Goal: Information Seeking & Learning: Learn about a topic

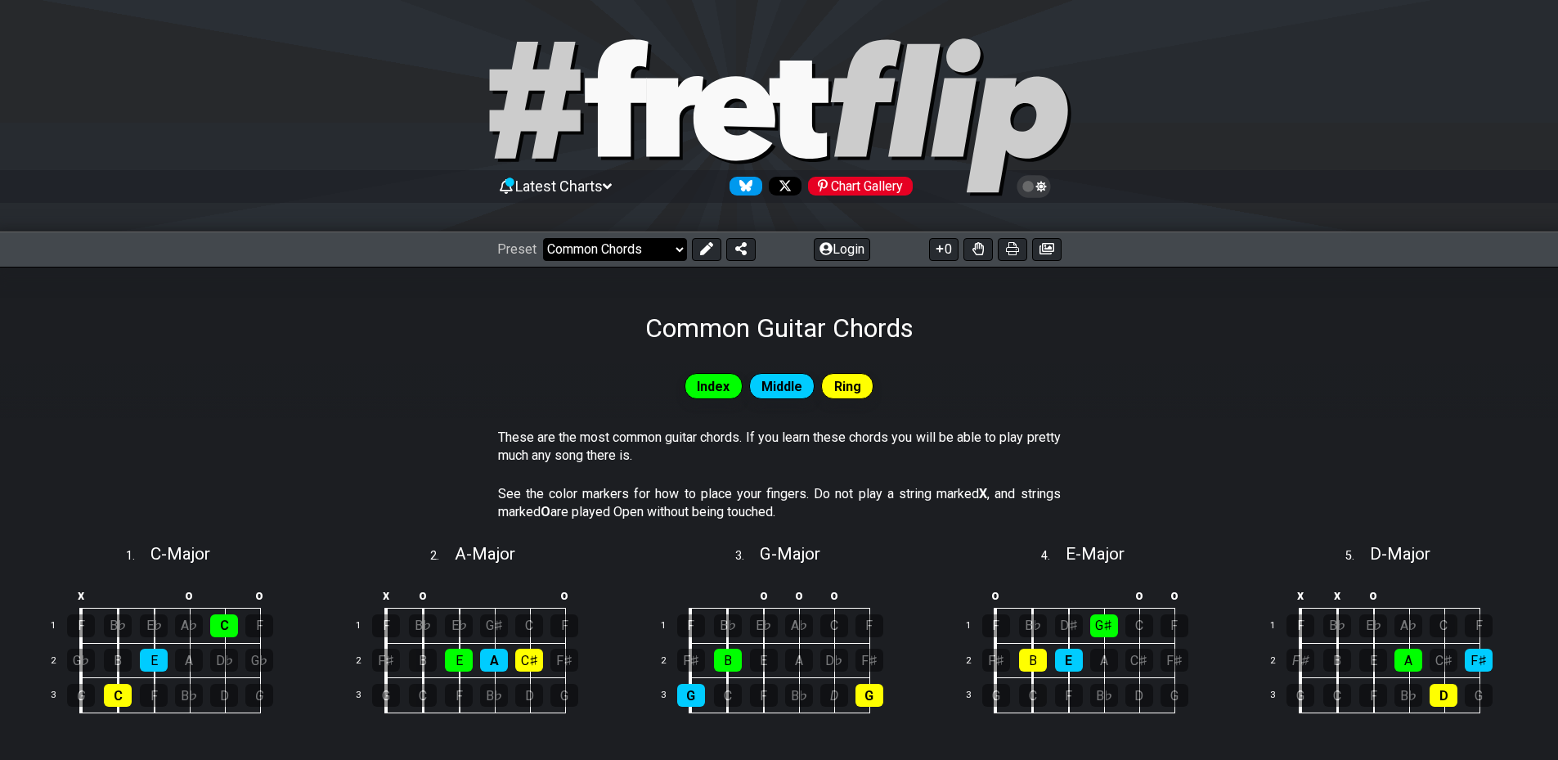
drag, startPoint x: 0, startPoint y: 0, endPoint x: 636, endPoint y: 259, distance: 687.2
click at [645, 254] on select "Welcome to #fretflip! Initial Preset Custom Preset Minor Pentatonic Major Penta…" at bounding box center [615, 249] width 144 height 23
click at [543, 238] on select "Welcome to #fretflip! Initial Preset Custom Preset Minor Pentatonic Major Penta…" at bounding box center [615, 249] width 144 height 23
select select "/how-to-solo"
select select "C"
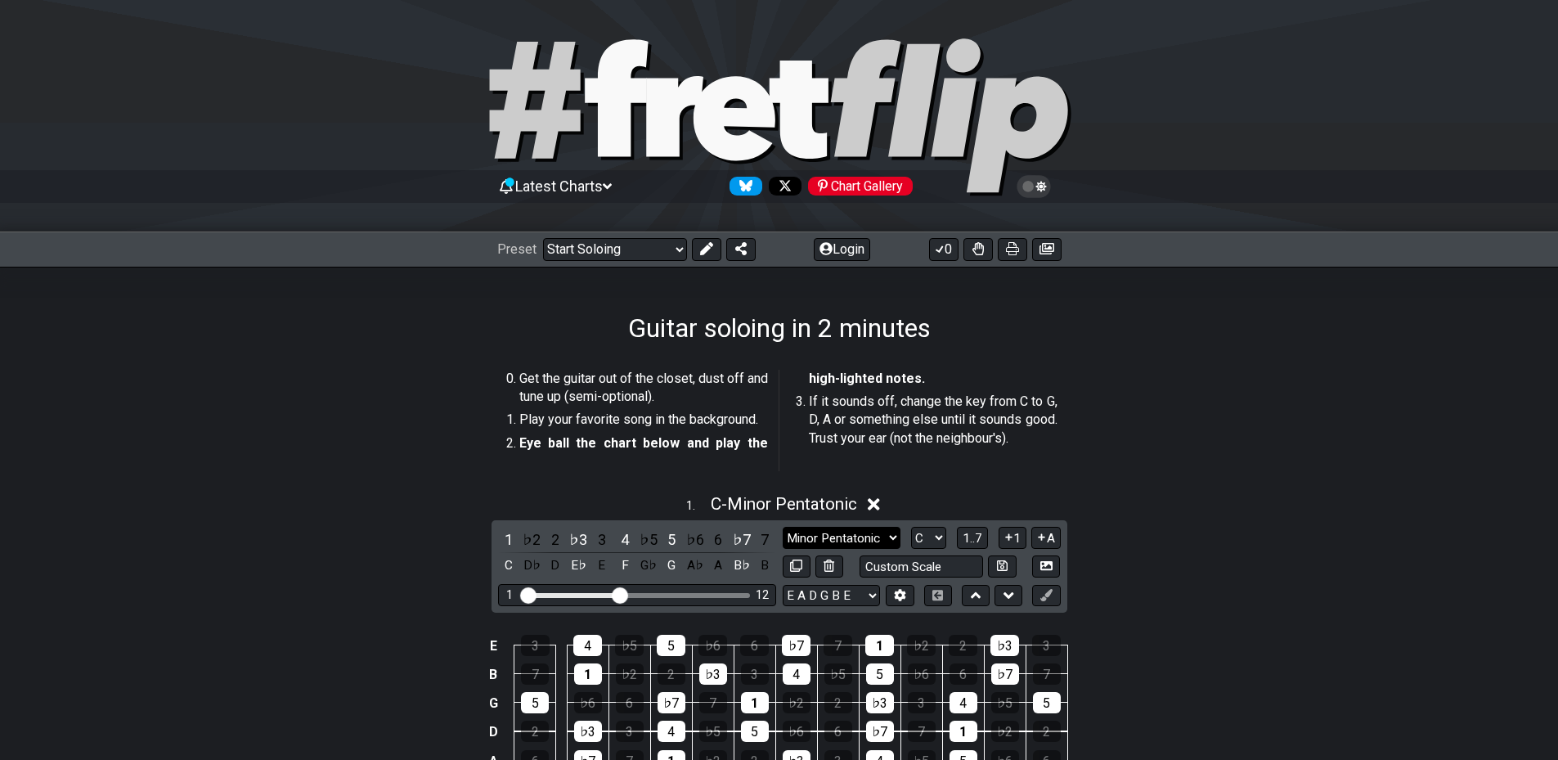
drag, startPoint x: 819, startPoint y: 537, endPoint x: 816, endPoint y: 526, distance: 11.1
click at [816, 527] on select "Minor Pentatonic Root Minor Pentatonic Major Pentatonic Minor Blues Major Blues…" at bounding box center [842, 538] width 118 height 22
select select "Major Pentatonic"
click at [783, 527] on select "Minor Pentatonic Root Minor Pentatonic Major Pentatonic Minor Blues Major Blues…" at bounding box center [842, 538] width 118 height 22
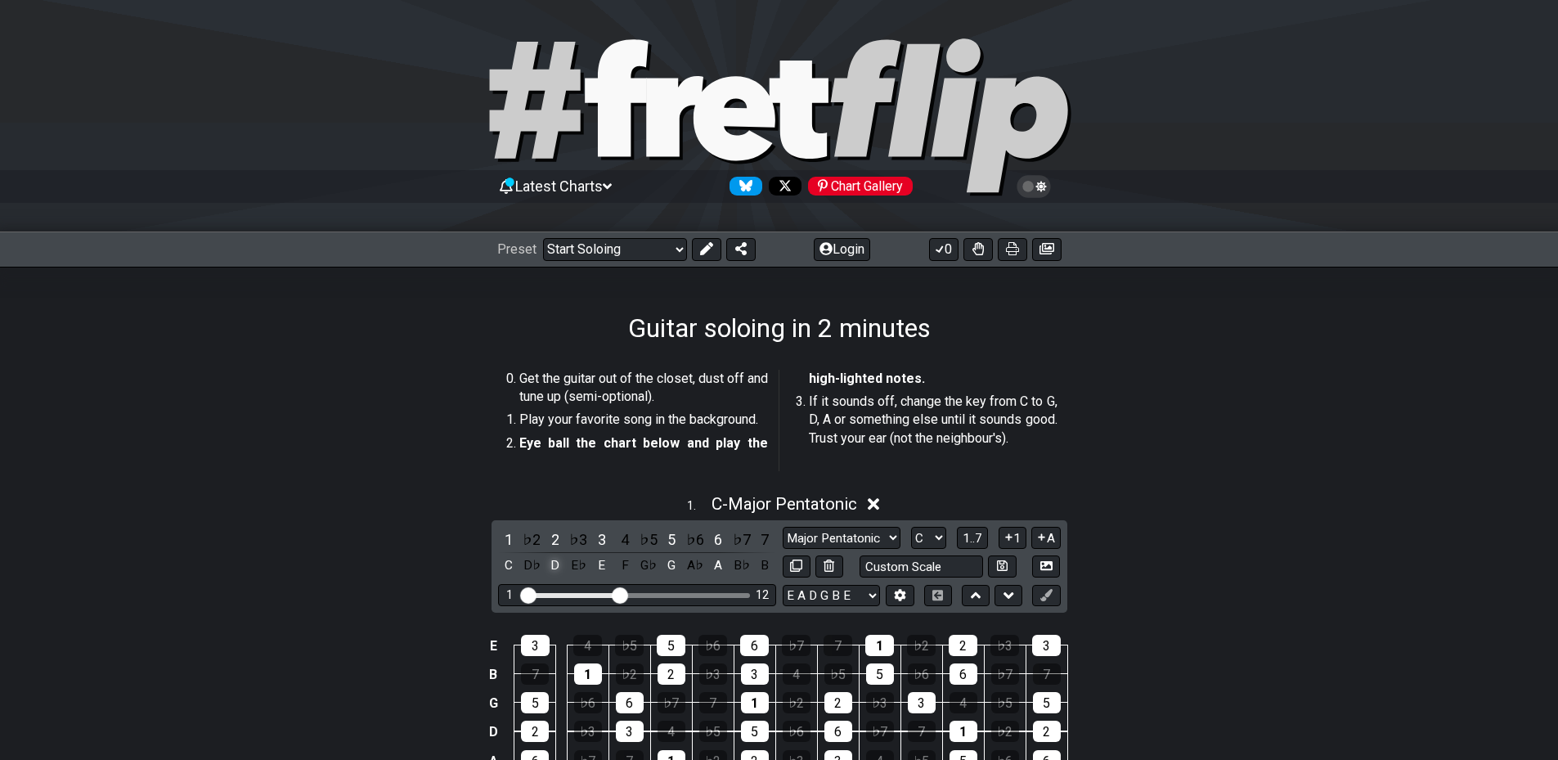
click at [558, 564] on div "D" at bounding box center [555, 566] width 21 height 22
click at [558, 563] on div "D" at bounding box center [555, 566] width 21 height 22
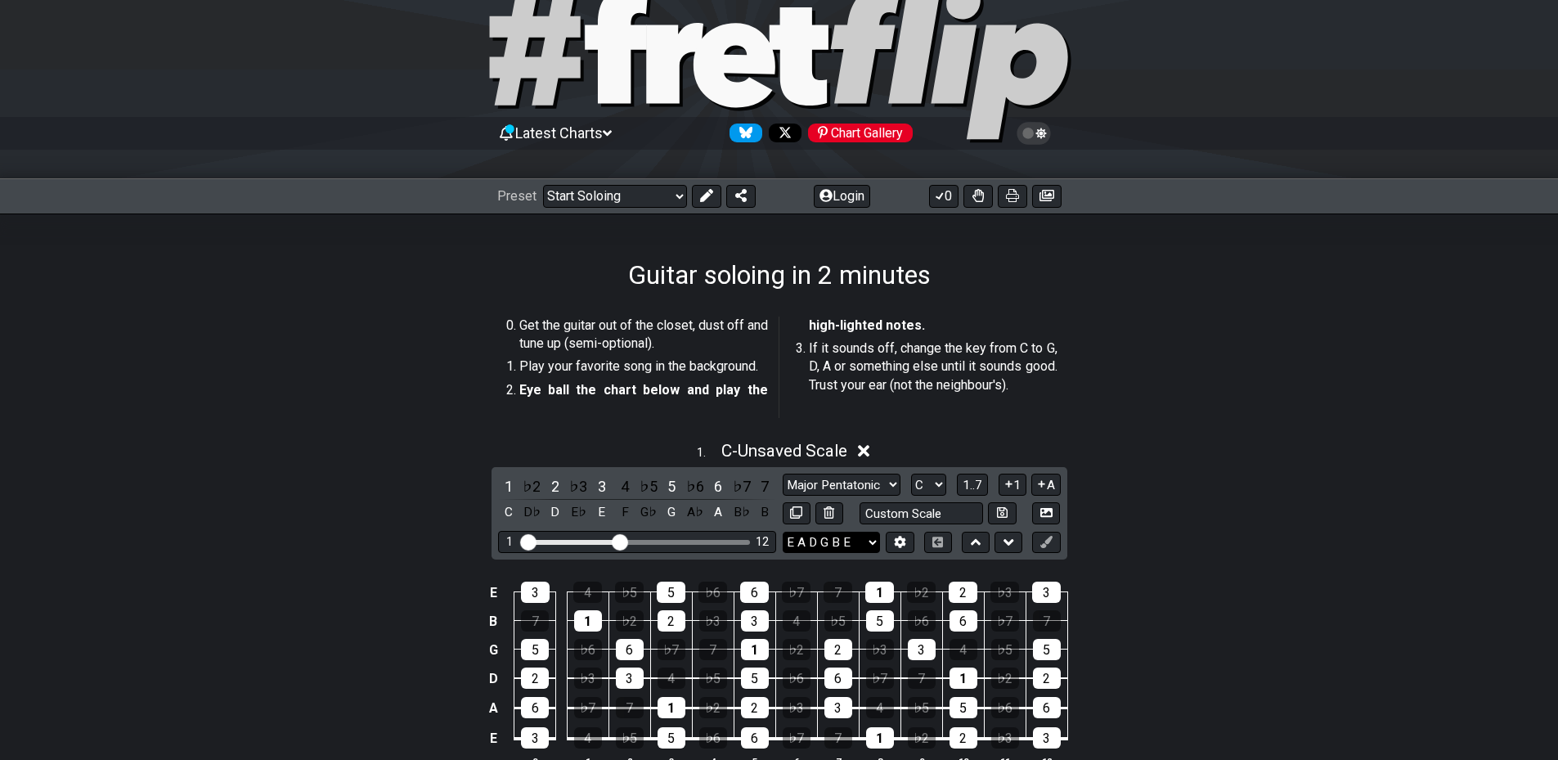
scroll to position [82, 0]
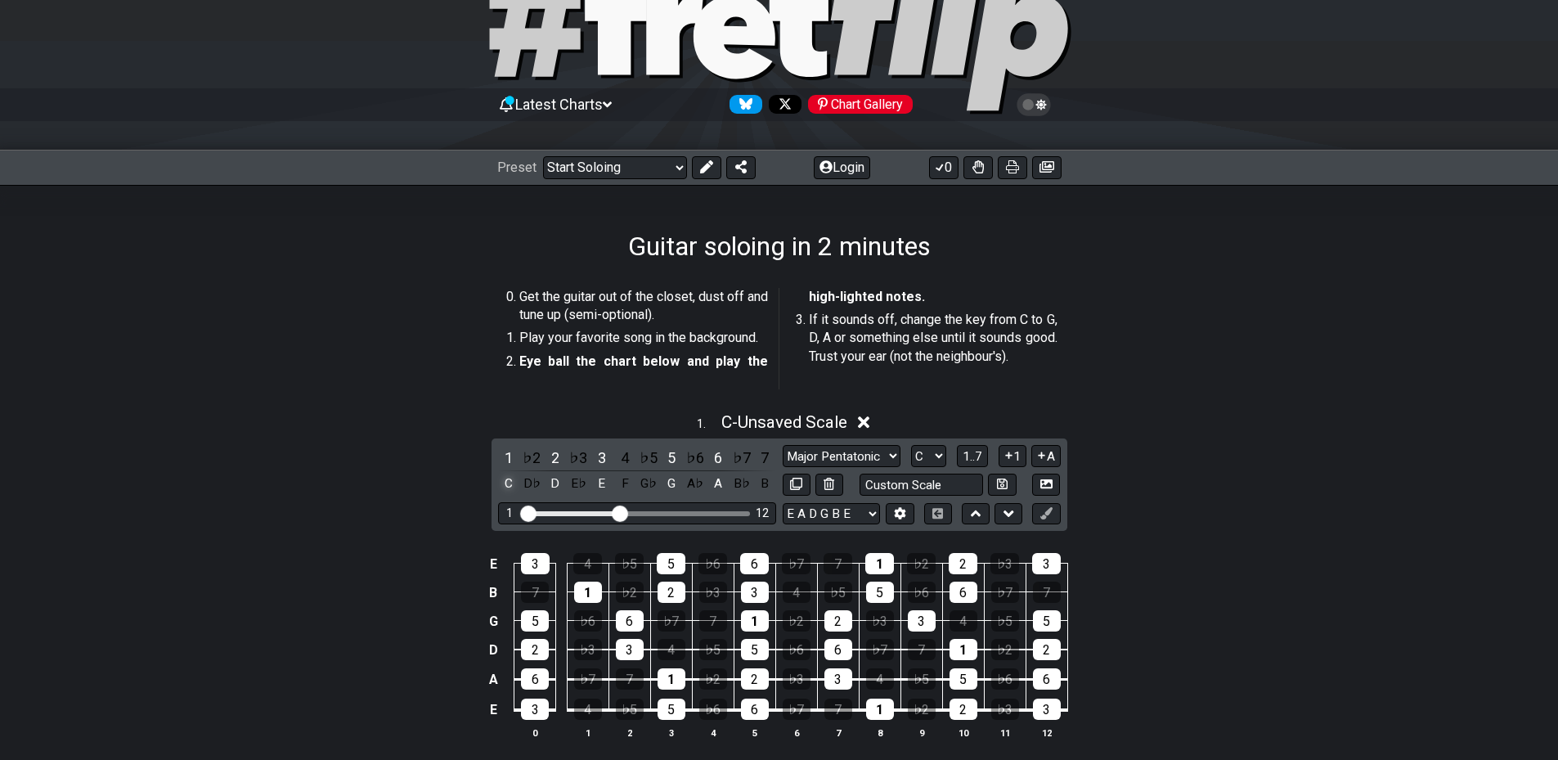
click at [502, 483] on div "C" at bounding box center [508, 484] width 21 height 22
click at [596, 482] on div "E" at bounding box center [601, 484] width 21 height 22
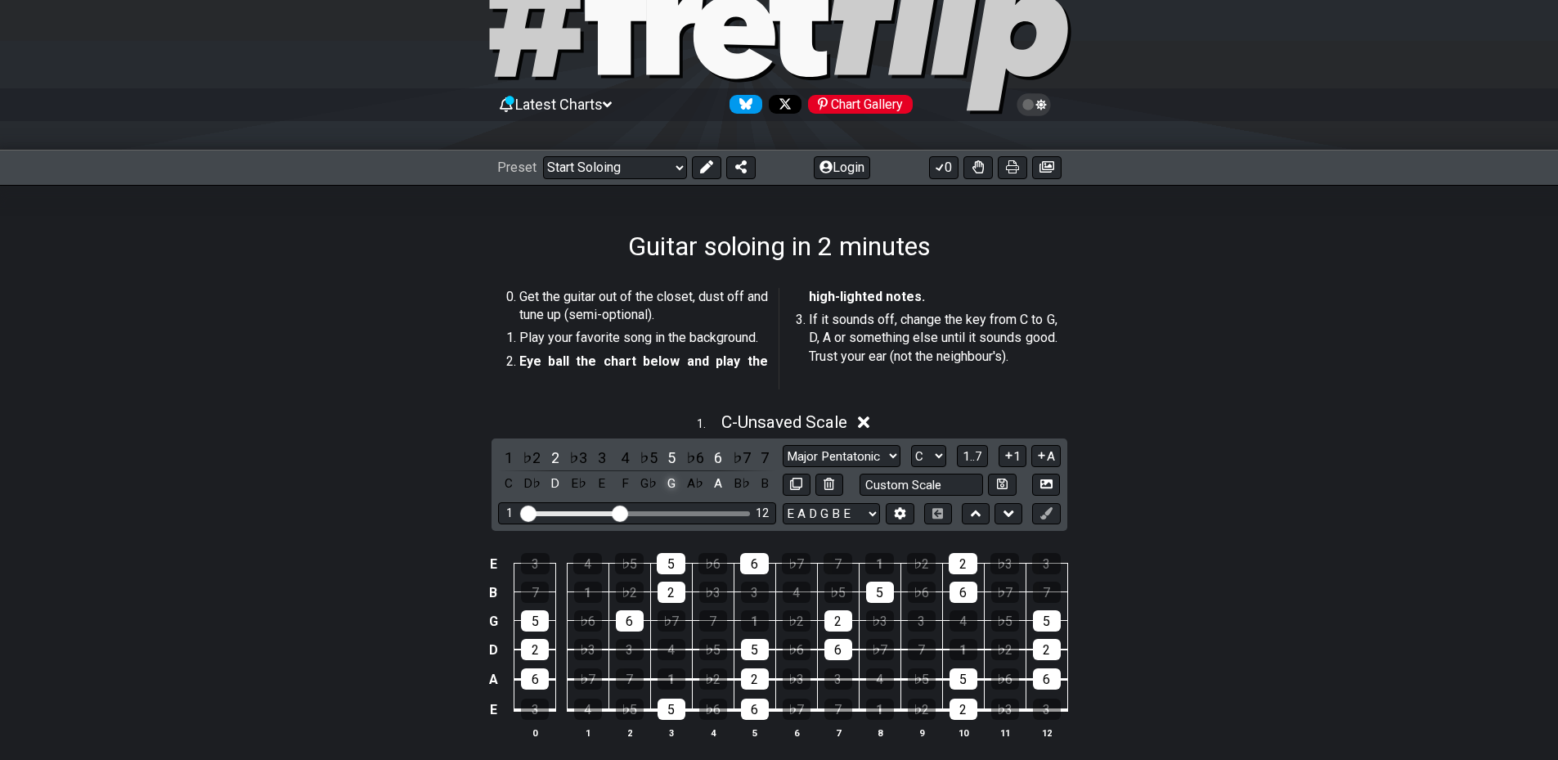
click at [659, 481] on div "G♭" at bounding box center [648, 484] width 21 height 22
click at [665, 482] on div "G" at bounding box center [671, 484] width 21 height 22
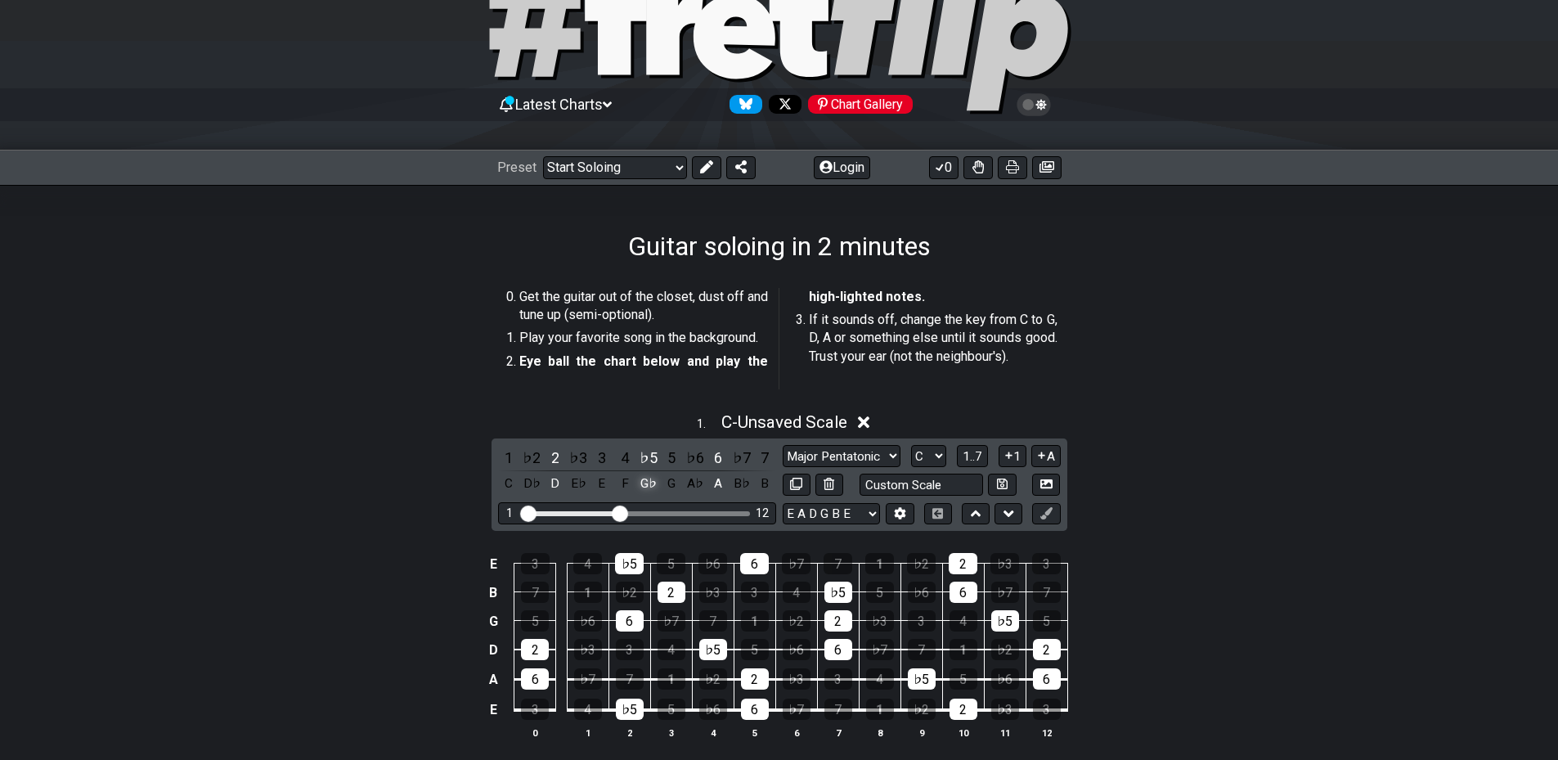
click at [650, 481] on div "G♭" at bounding box center [648, 484] width 21 height 22
click at [723, 483] on div "A" at bounding box center [718, 484] width 21 height 22
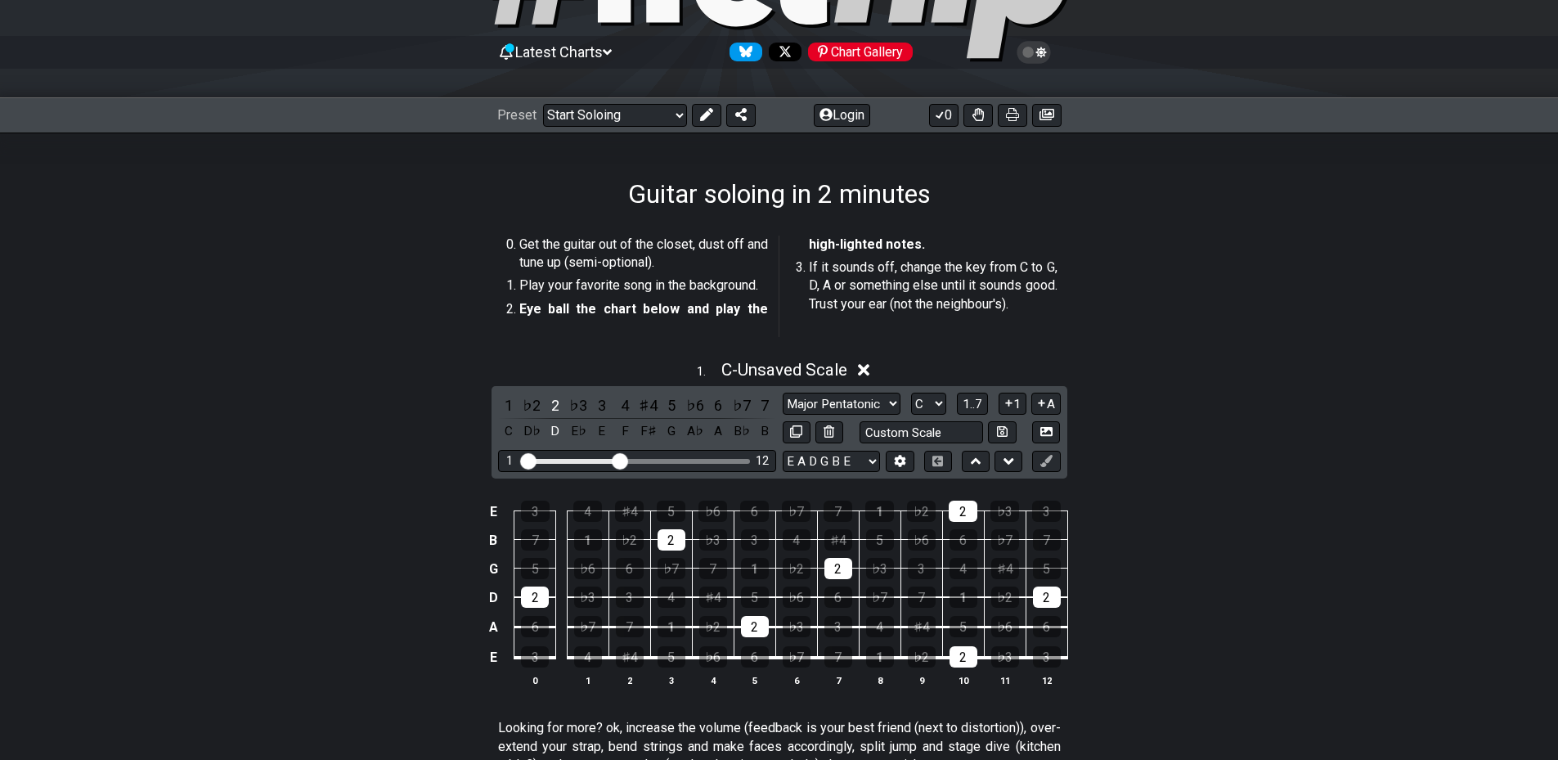
scroll to position [164, 0]
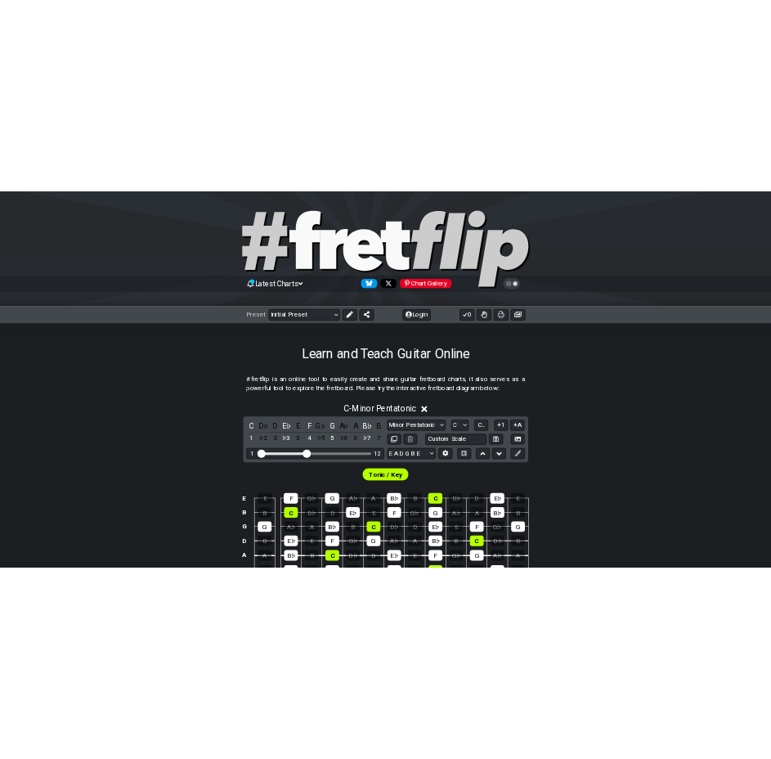
scroll to position [164, 0]
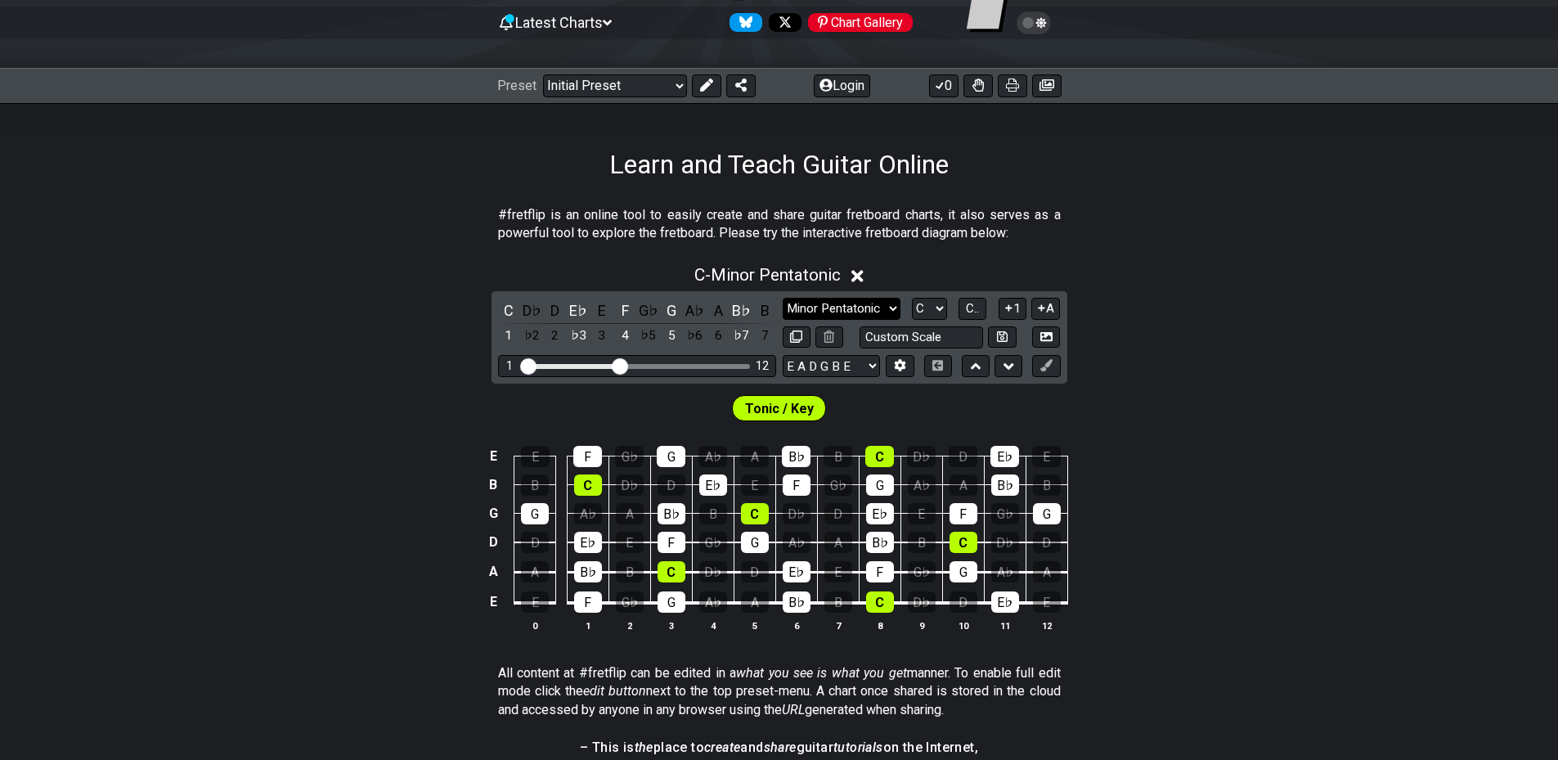
click at [855, 311] on select "Minor Pentatonic Click to edit Minor Pentatonic Major Pentatonic Minor Blues Ma…" at bounding box center [842, 309] width 118 height 22
select select "Major Pentatonic"
click at [783, 298] on select "Minor Pentatonic Click to edit Minor Pentatonic Major Pentatonic Minor Blues Ma…" at bounding box center [842, 309] width 118 height 22
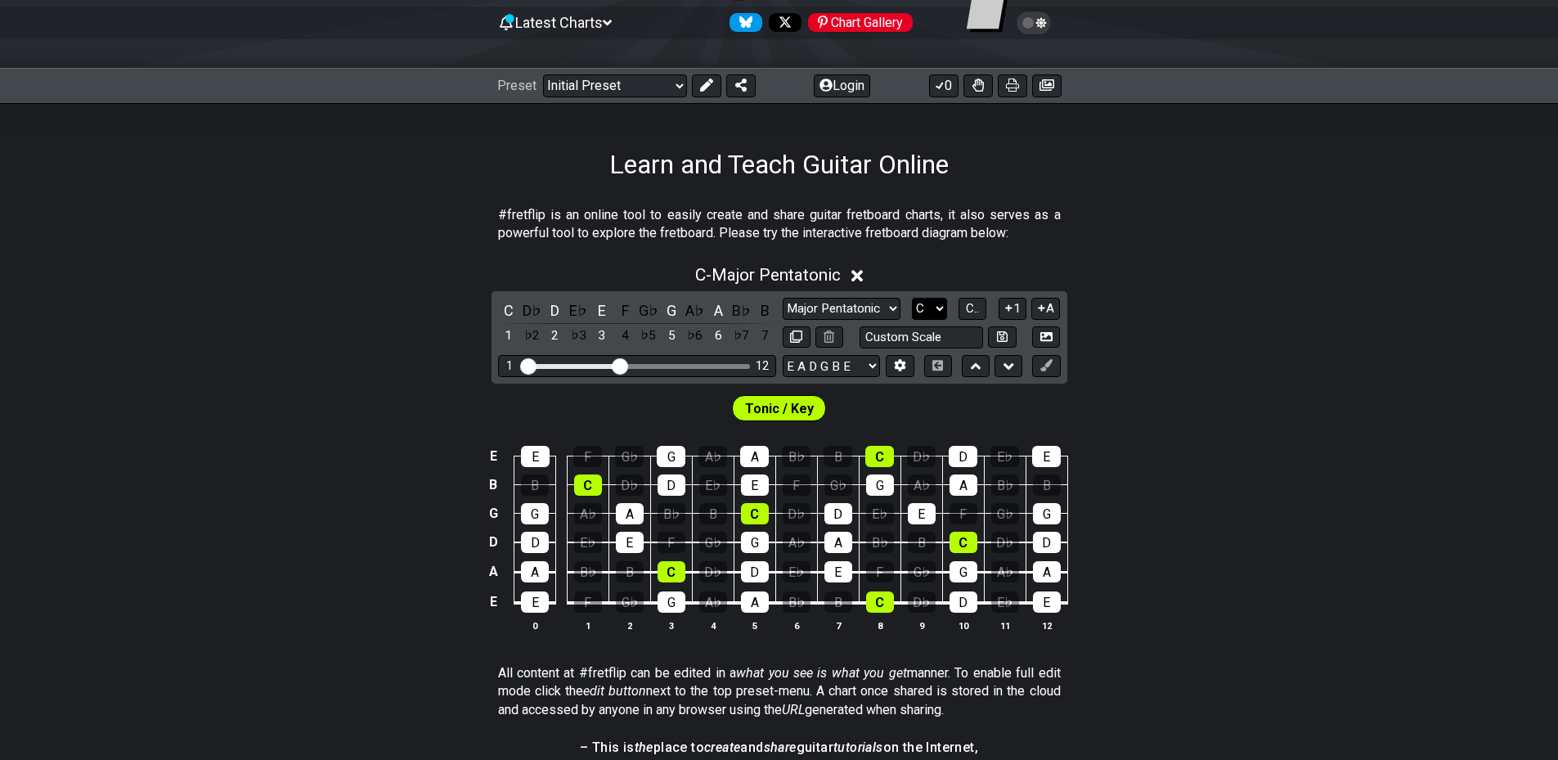
click at [931, 307] on select "A♭ A A♯ B♭ B C C♯ D♭ D D♯ E♭ E F F♯ G♭ G G♯" at bounding box center [929, 309] width 35 height 22
select select "D"
click at [912, 298] on select "A♭ A A♯ B♭ B C C♯ D♭ D D♯ E♭ E F F♯ G♭ G G♯" at bounding box center [929, 309] width 35 height 22
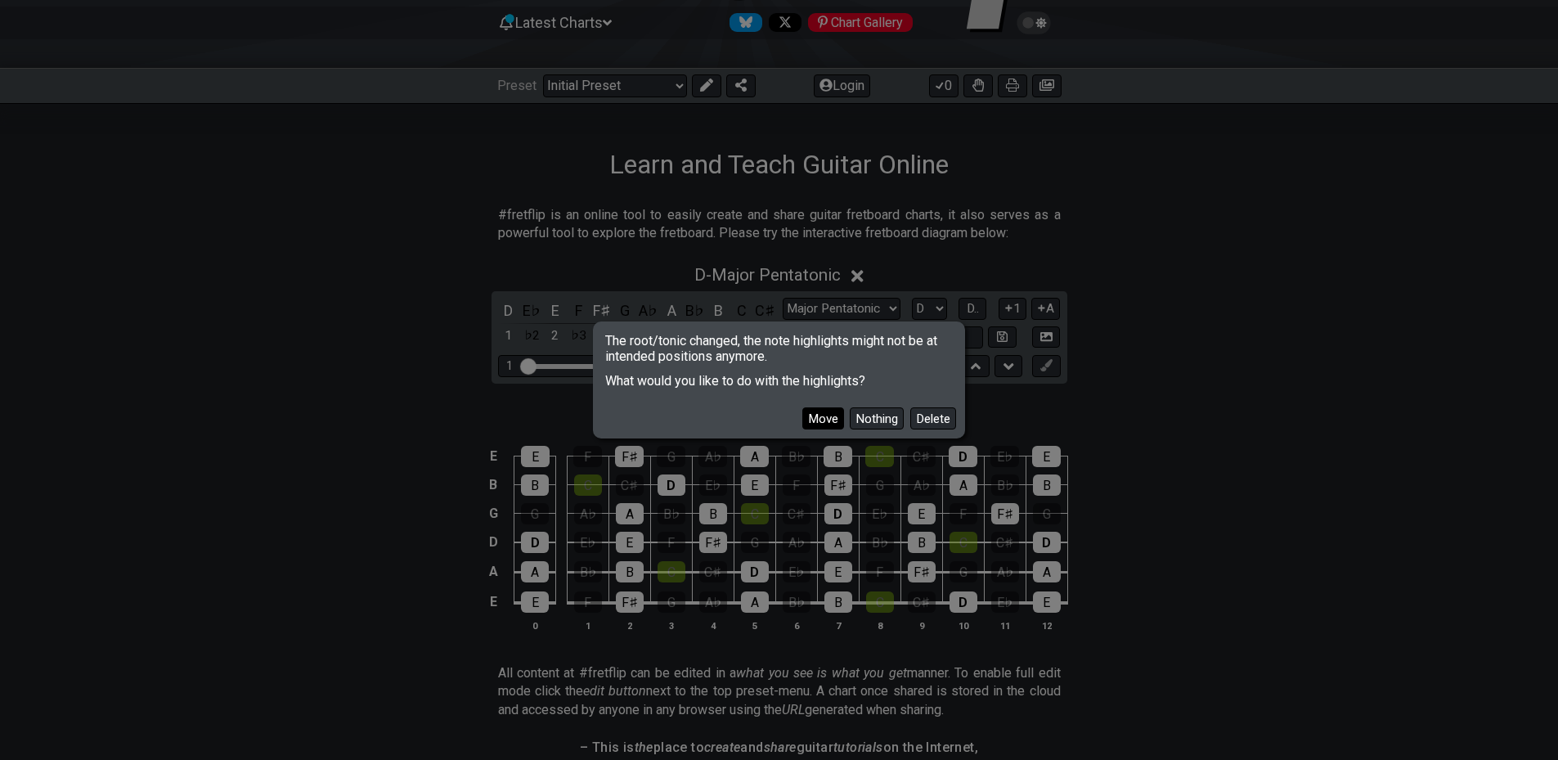
click at [826, 418] on button "Move" at bounding box center [823, 418] width 42 height 22
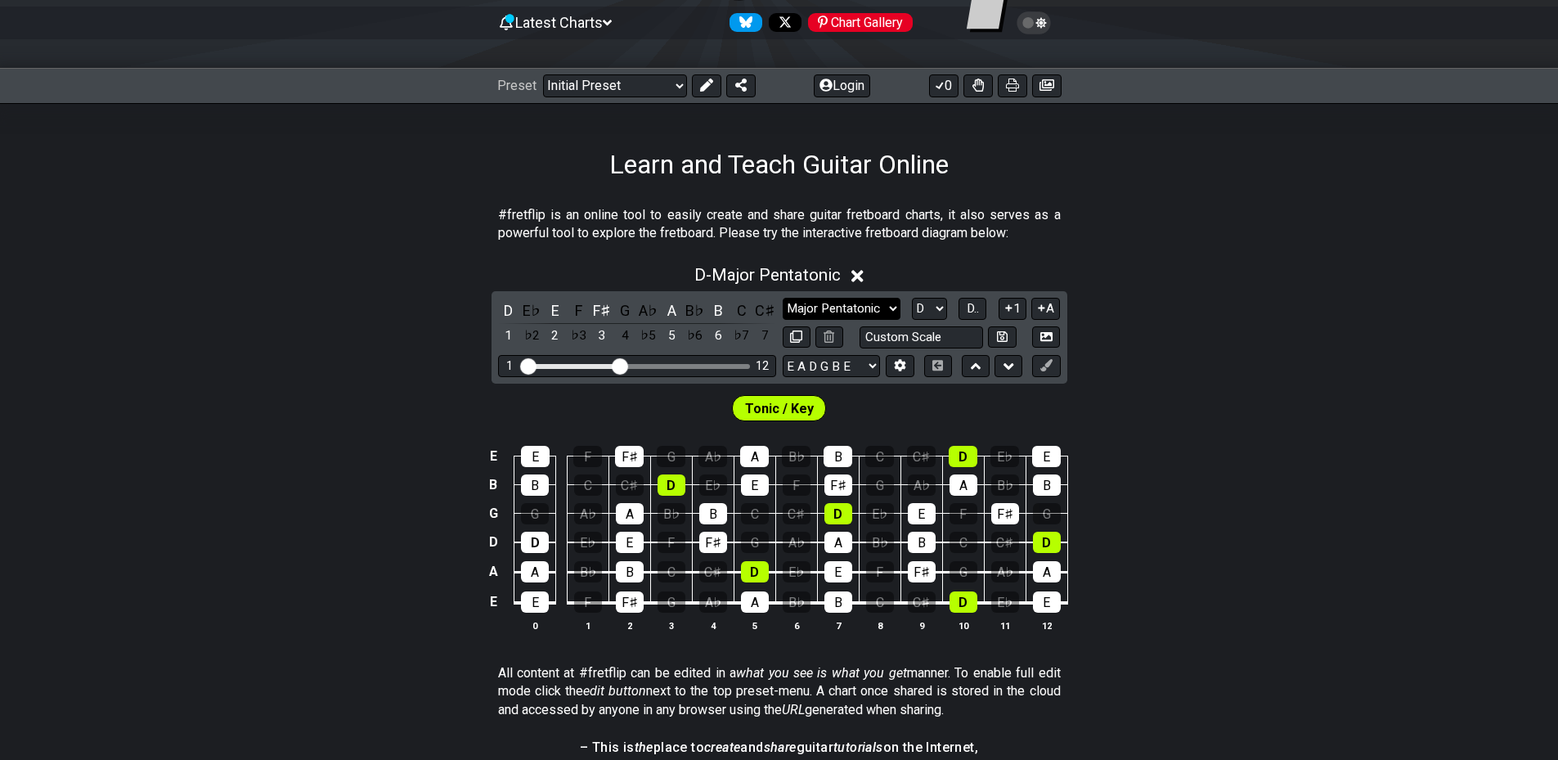
click at [838, 312] on select "Minor Pentatonic Click to edit Minor Pentatonic Major Pentatonic Minor Blues Ma…" at bounding box center [842, 309] width 118 height 22
click at [783, 298] on select "Minor Pentatonic Click to edit Minor Pentatonic Major Pentatonic Minor Blues Ma…" at bounding box center [842, 309] width 118 height 22
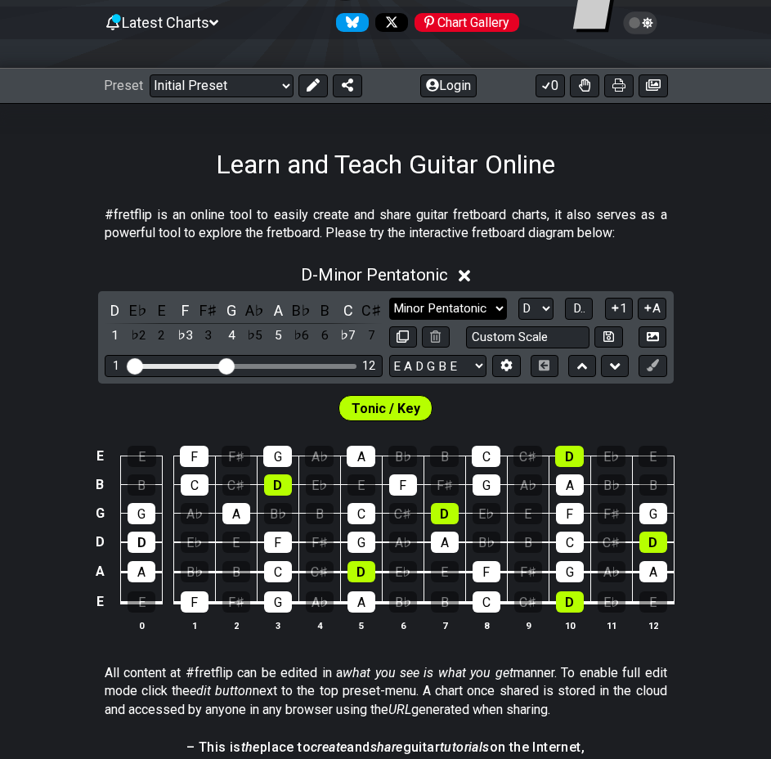
click at [452, 303] on select "Minor Pentatonic Click to edit Minor Pentatonic Major Pentatonic Minor Blues Ma…" at bounding box center [448, 309] width 118 height 22
select select "Major Pentatonic"
click at [389, 298] on select "Minor Pentatonic Click to edit Minor Pentatonic Major Pentatonic Minor Blues Ma…" at bounding box center [448, 309] width 118 height 22
